Goal: Navigation & Orientation: Find specific page/section

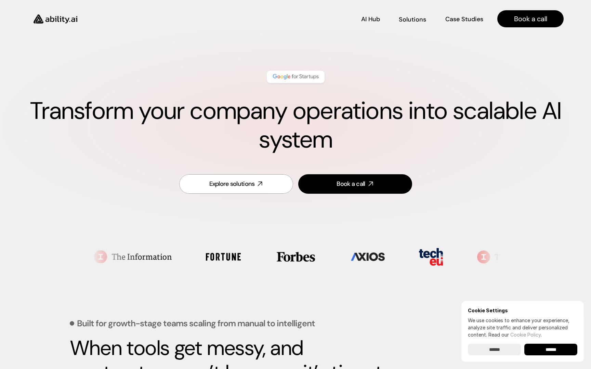
click at [415, 11] on nav "AI Hub AI Hub Solutions Solutions Case Studies Case Studies Book a call" at bounding box center [325, 18] width 477 height 17
click at [414, 13] on link "Solutions Solutions" at bounding box center [412, 19] width 28 height 12
click at [368, 21] on p "AI Hub" at bounding box center [370, 21] width 18 height 9
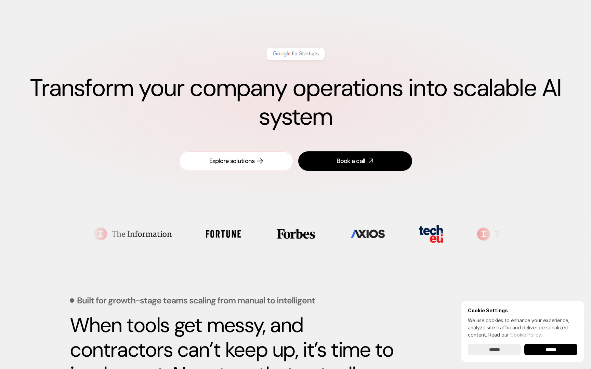
click at [254, 161] on div "Explore solutions" at bounding box center [231, 161] width 45 height 9
